Goal: Transaction & Acquisition: Purchase product/service

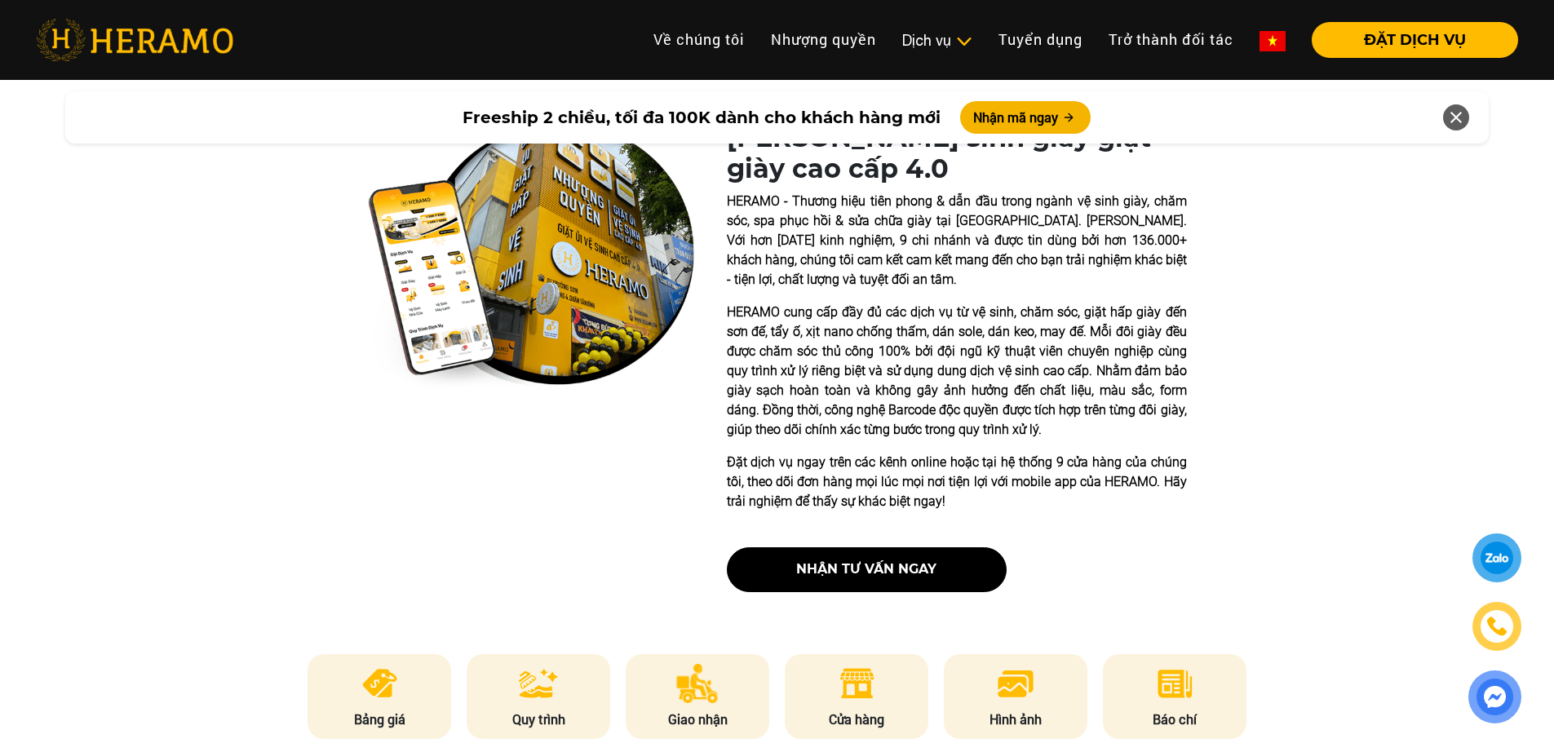
scroll to position [653, 0]
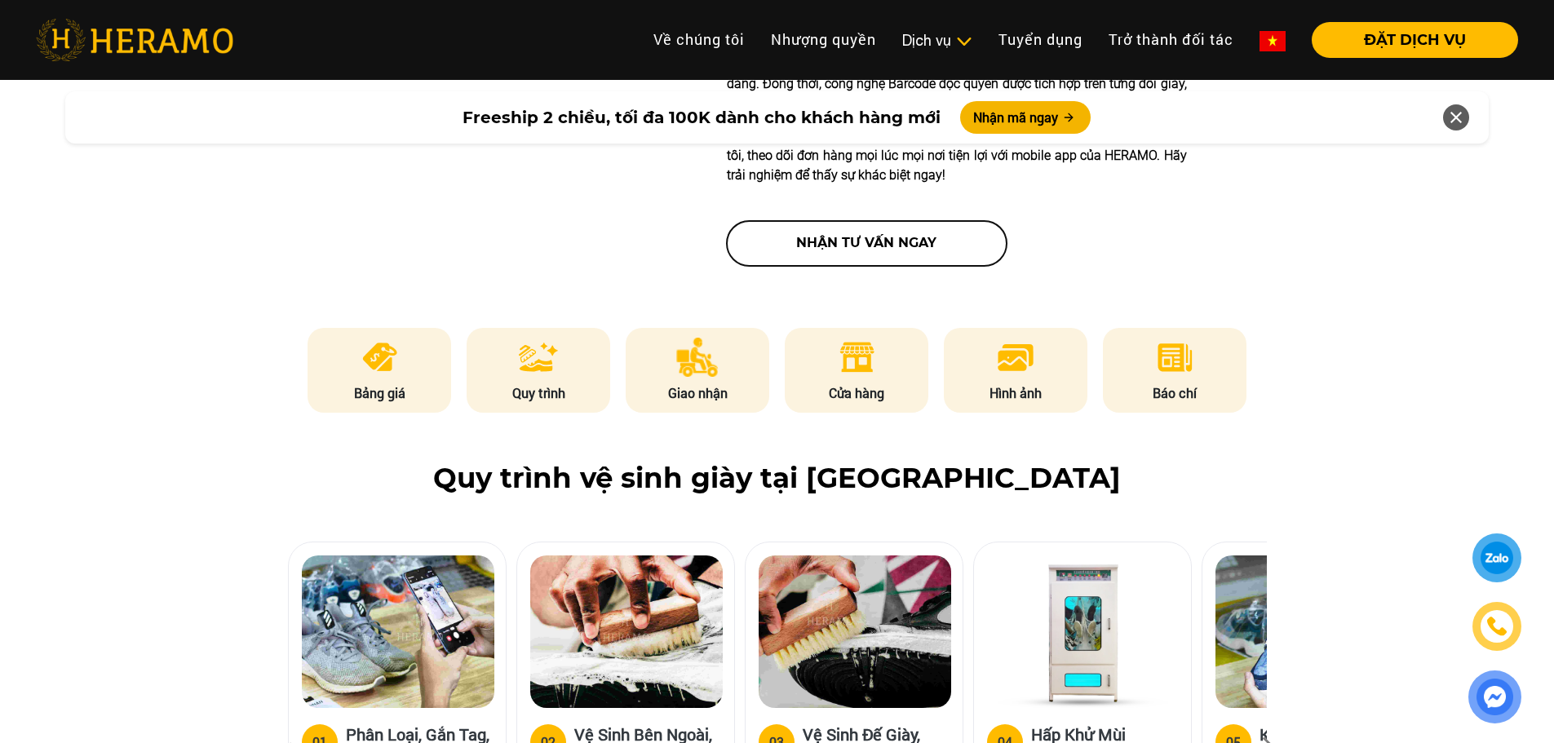
click at [926, 249] on button "nhận tư vấn ngay" at bounding box center [867, 243] width 280 height 45
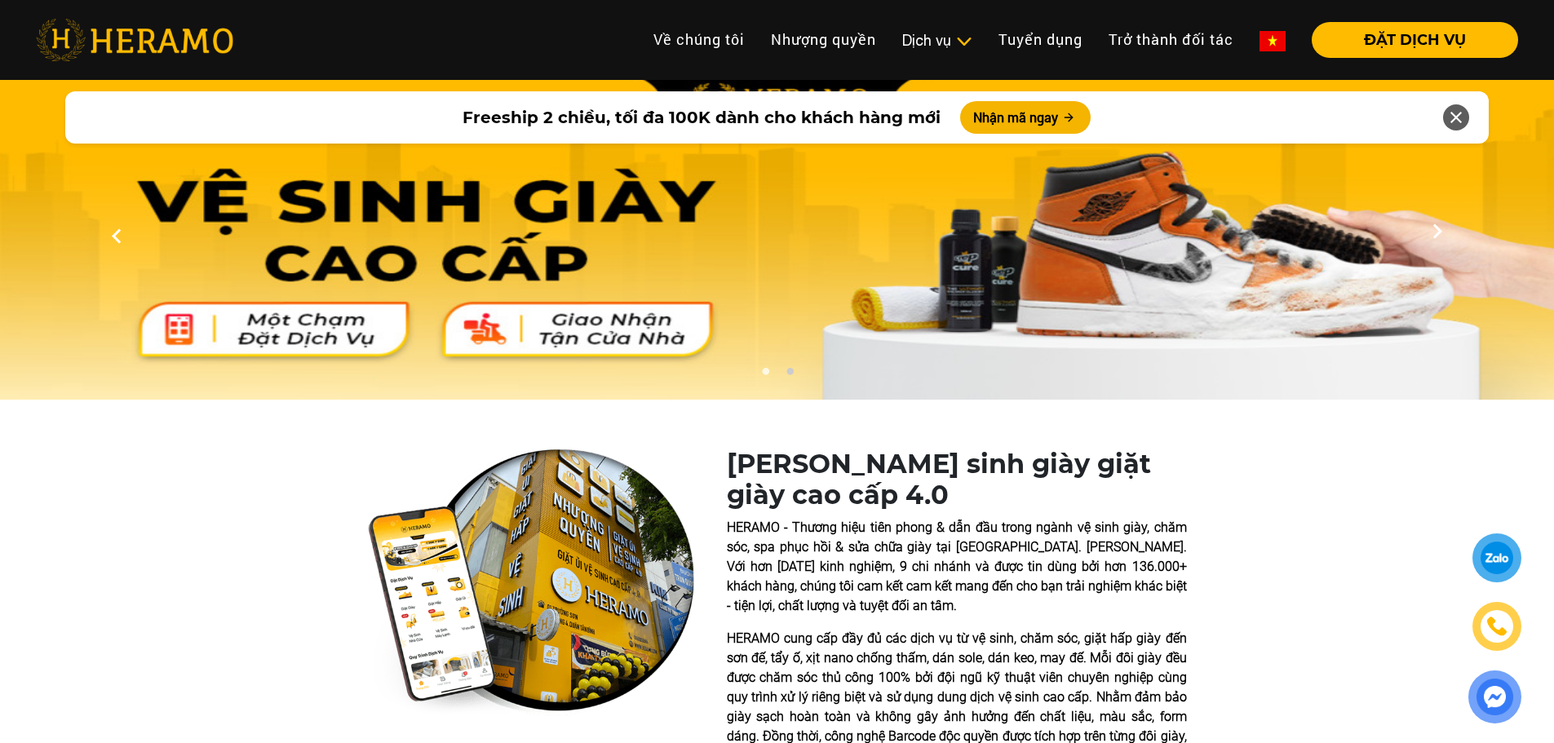
click at [1504, 574] on div at bounding box center [1497, 558] width 47 height 47
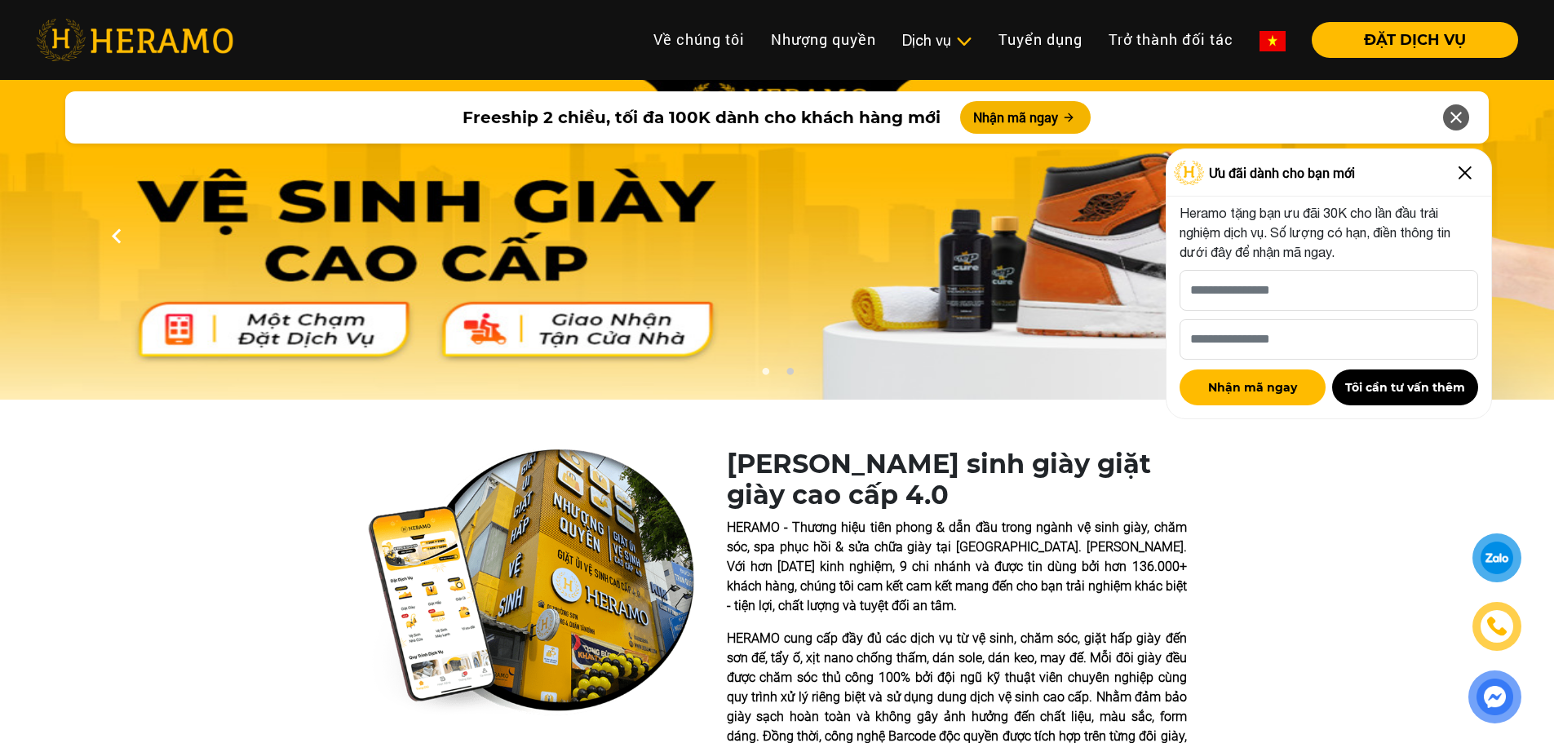
click at [1467, 172] on img at bounding box center [1465, 173] width 26 height 26
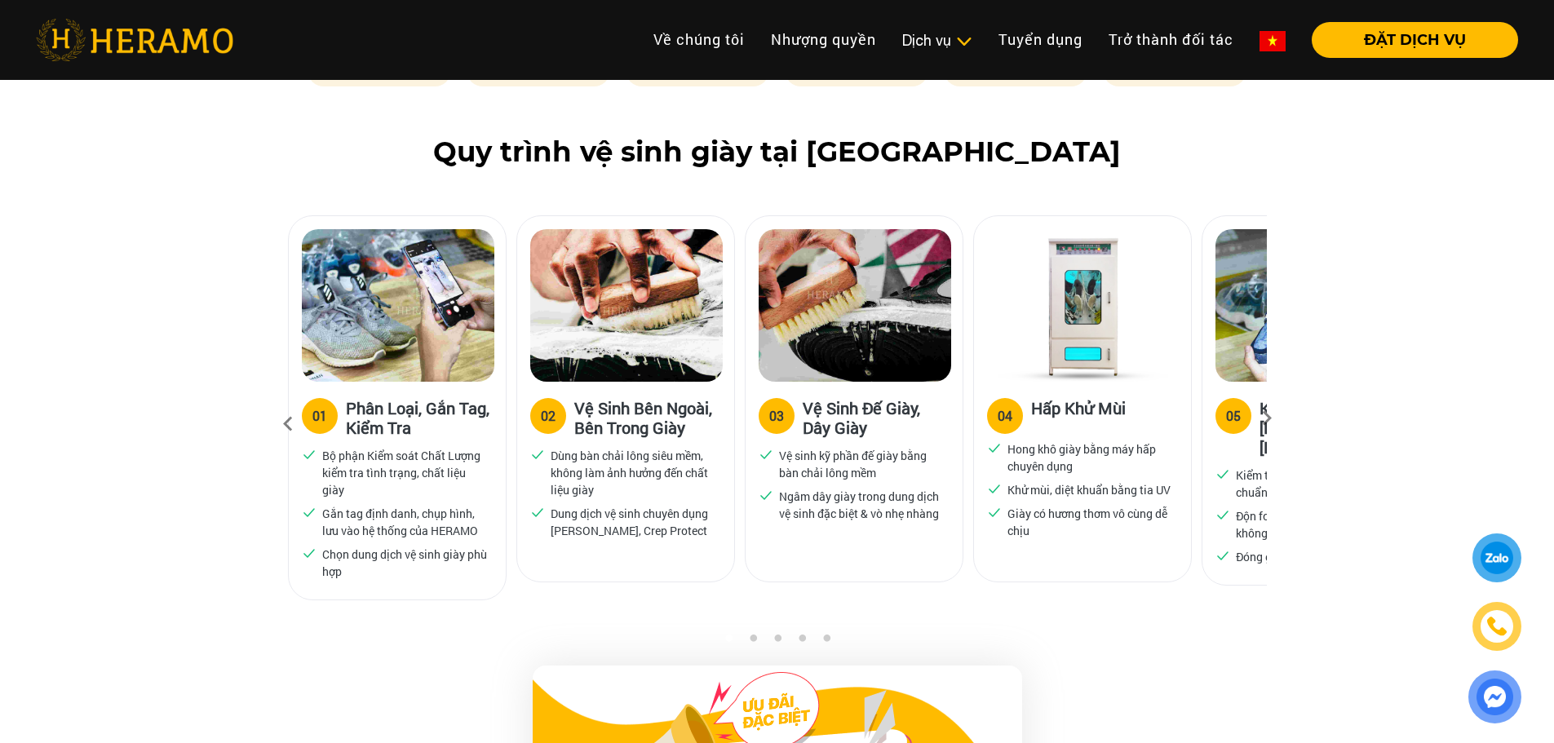
scroll to position [1061, 0]
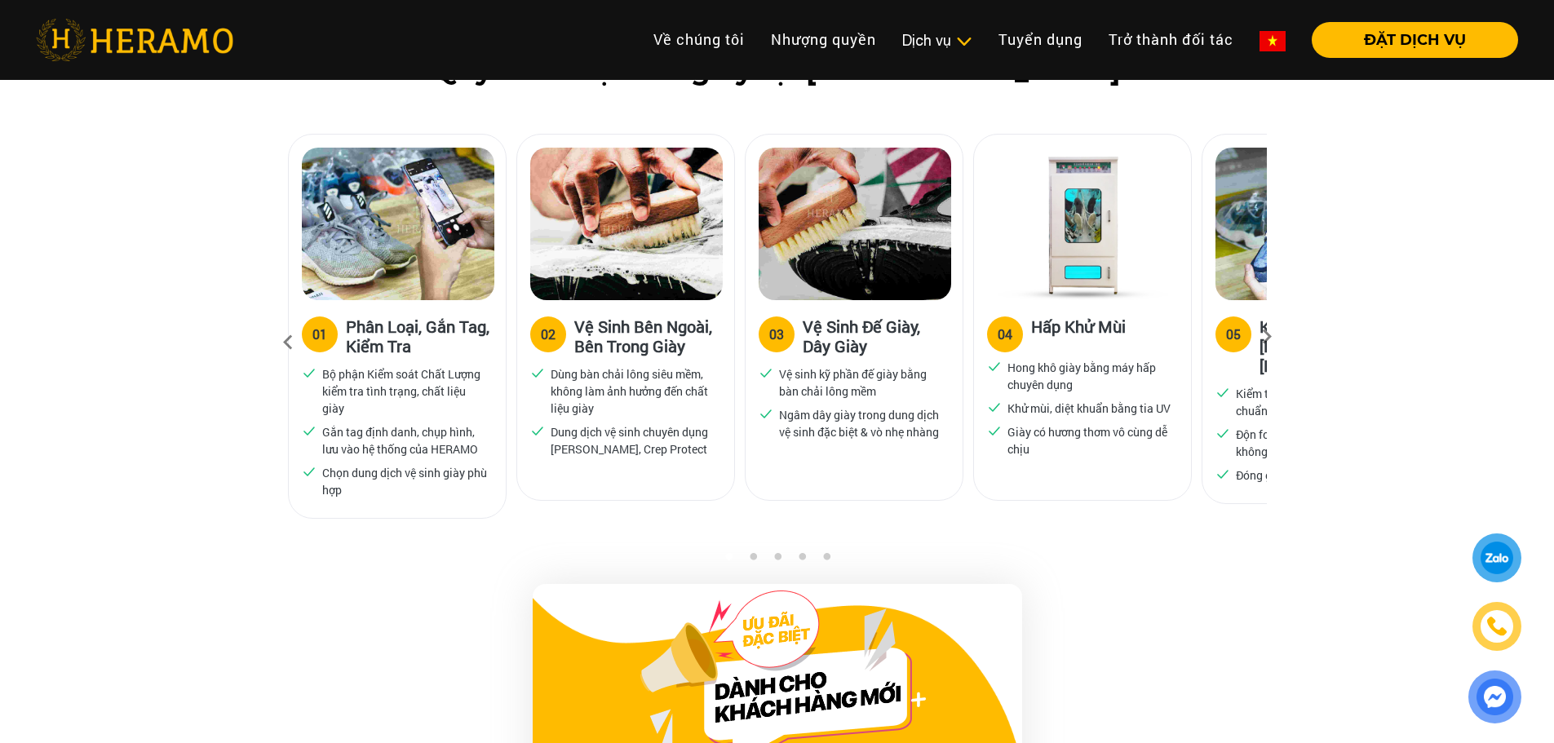
click at [1263, 337] on icon at bounding box center [1266, 342] width 29 height 11
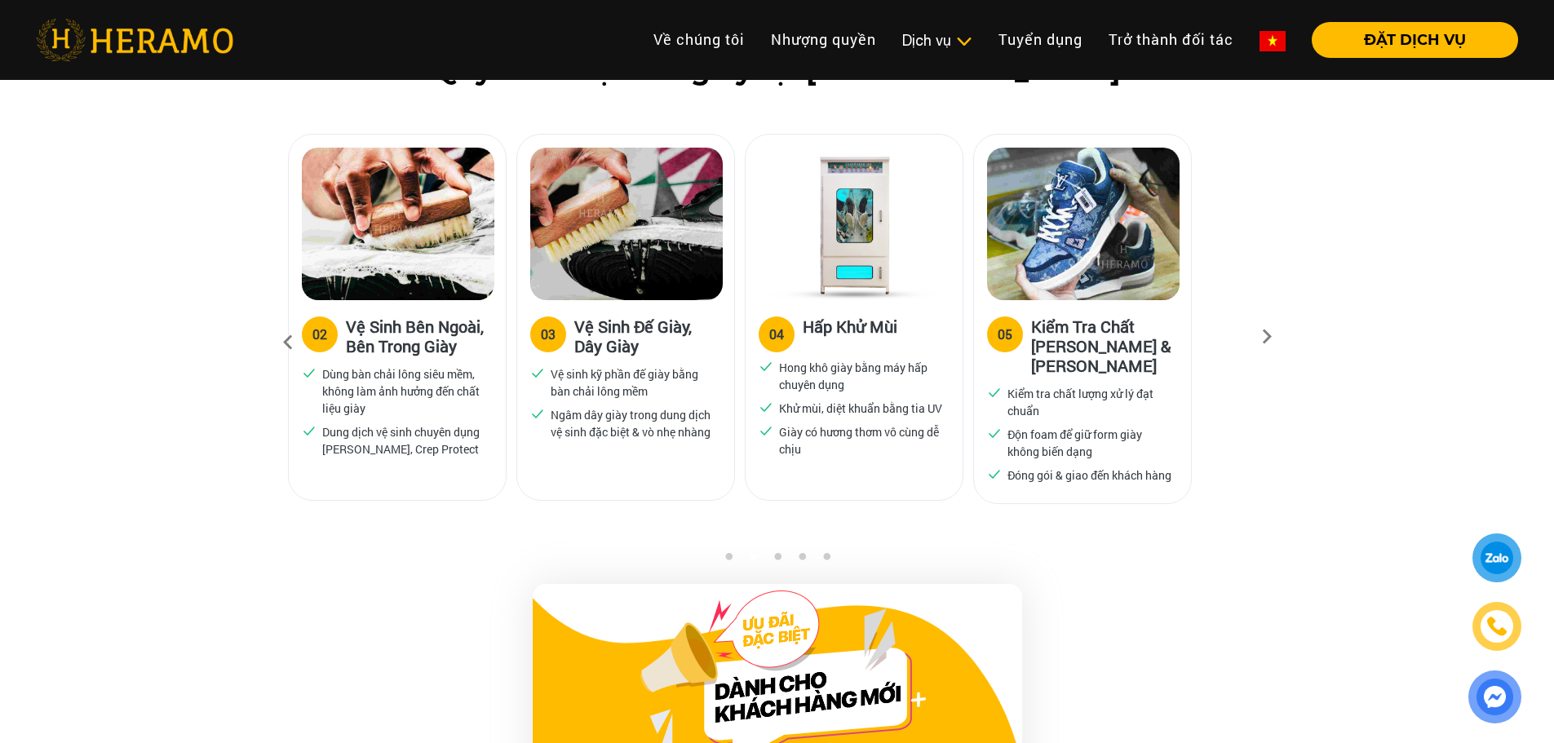
click at [1263, 337] on icon at bounding box center [1266, 342] width 29 height 11
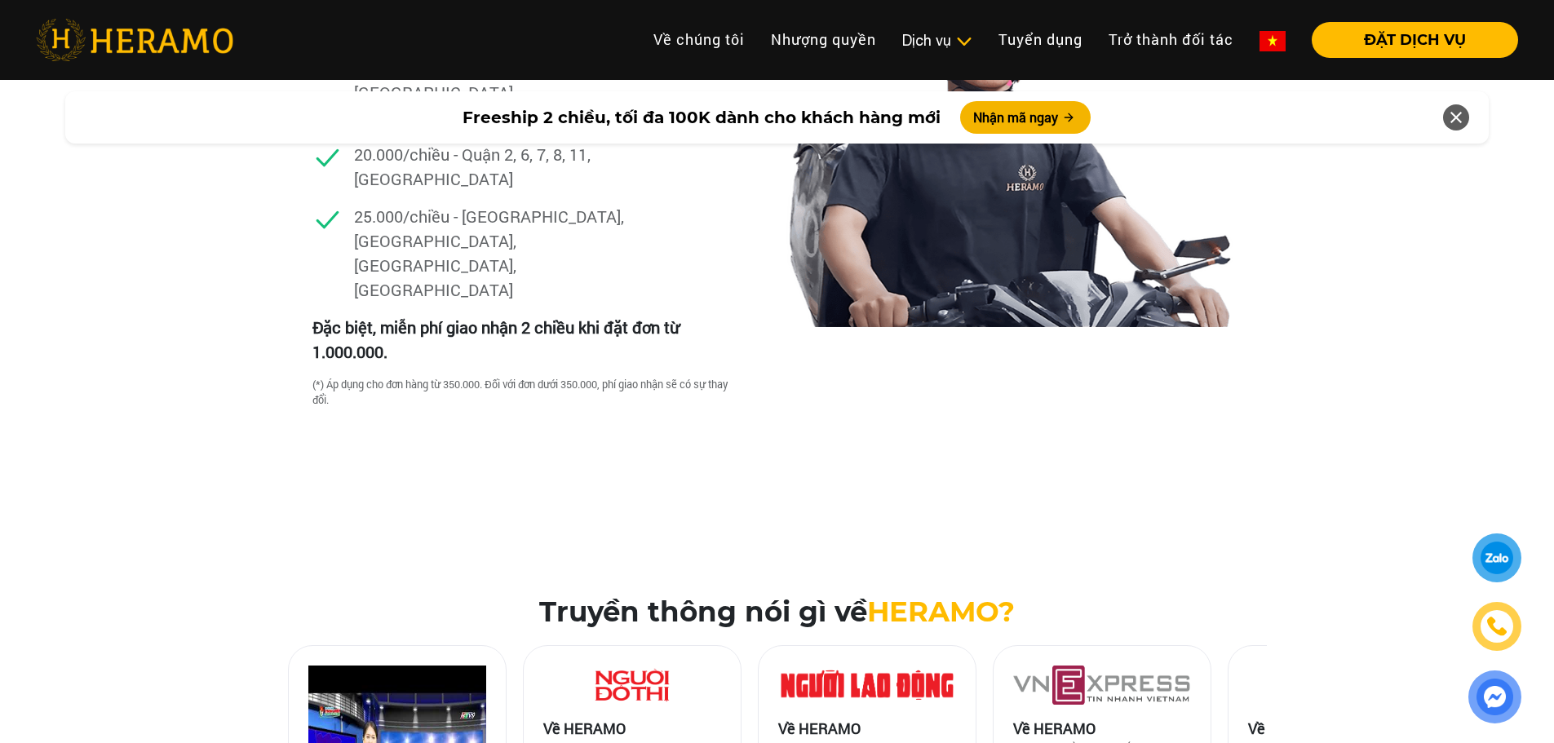
scroll to position [5140, 0]
